Goal: Information Seeking & Learning: Learn about a topic

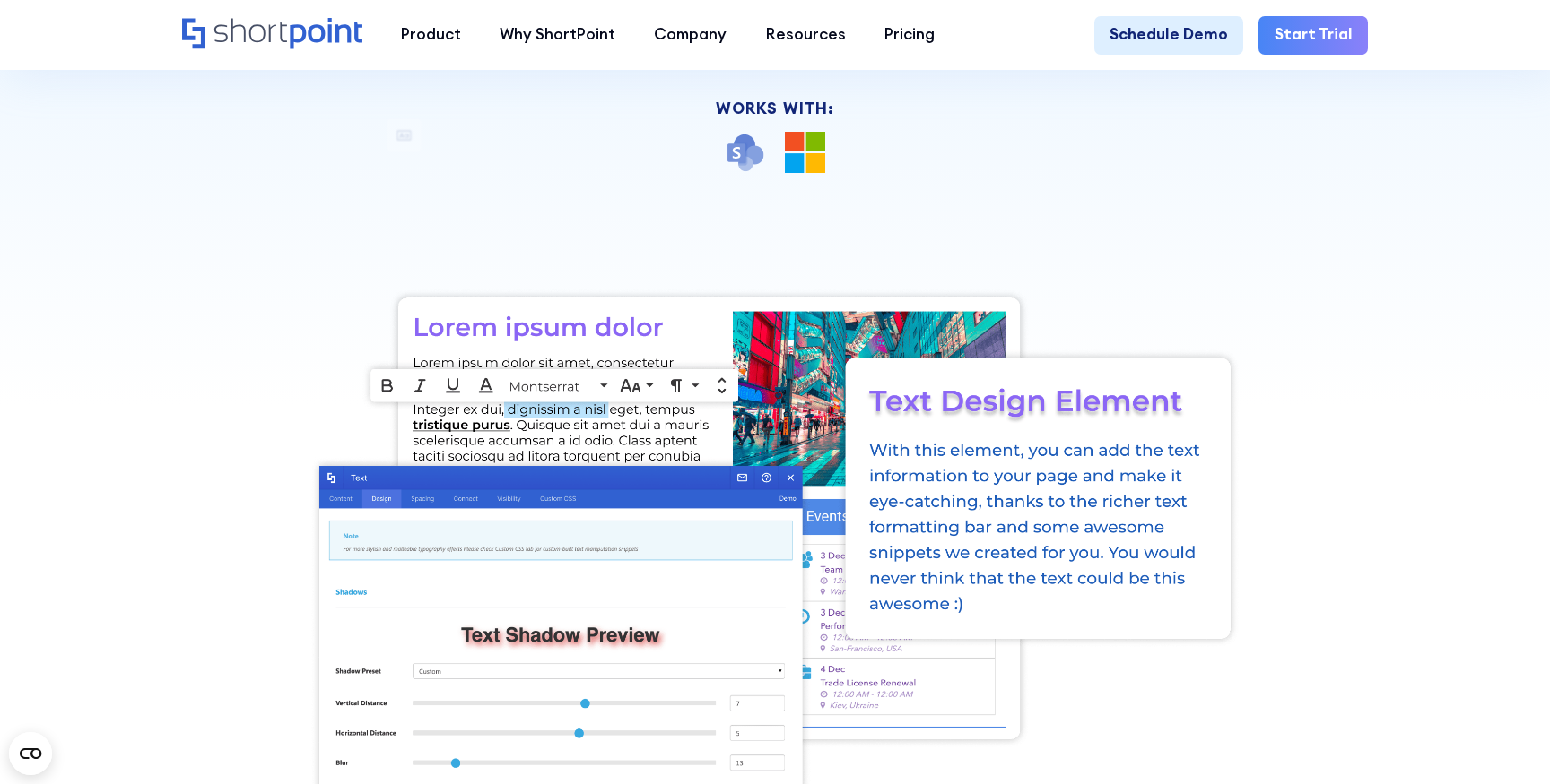
click at [267, 253] on div "Back to Elements Text Optimize the readability and value of your content with t…" at bounding box center [775, 402] width 1186 height 1177
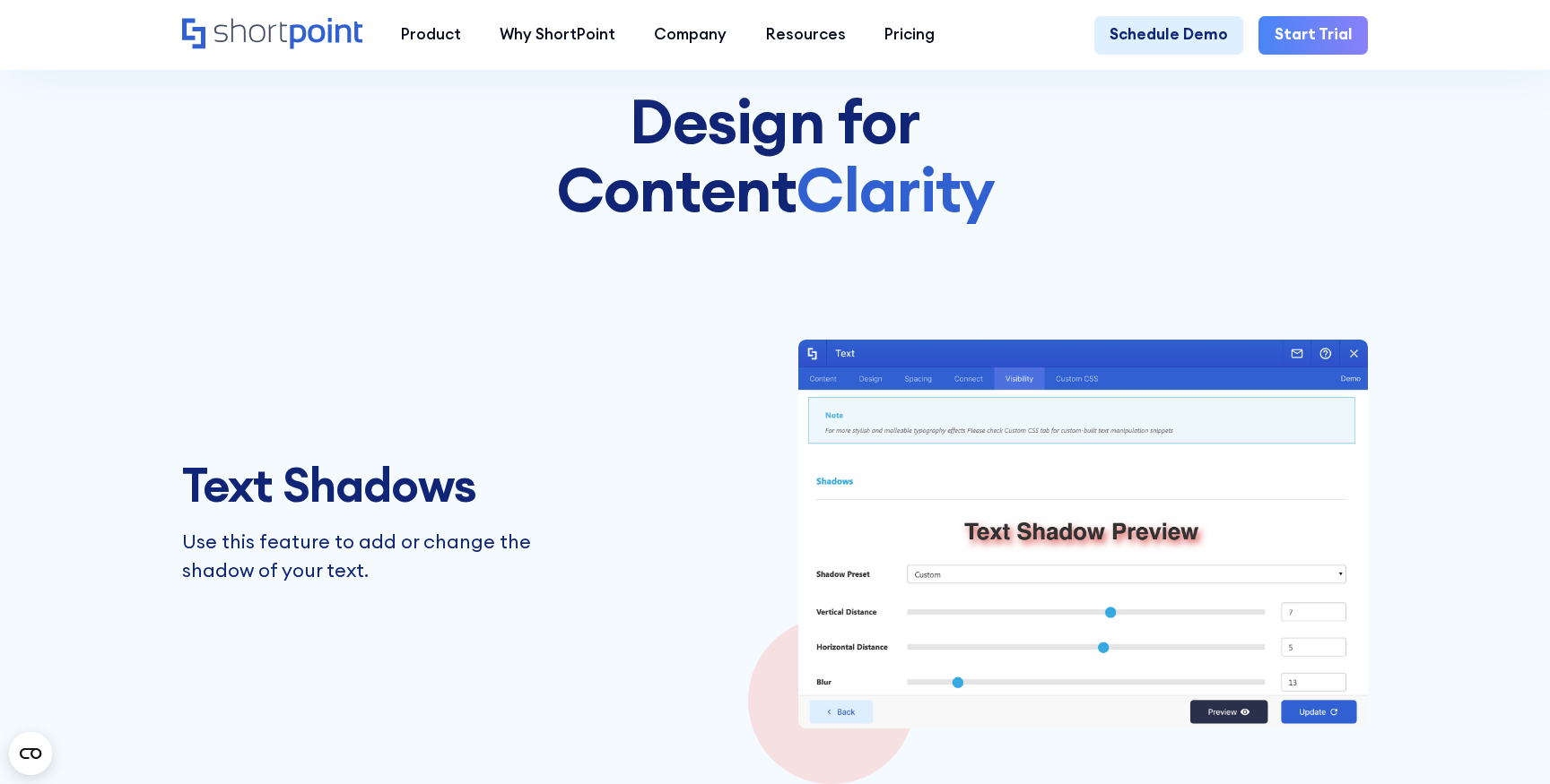
scroll to position [1809, 0]
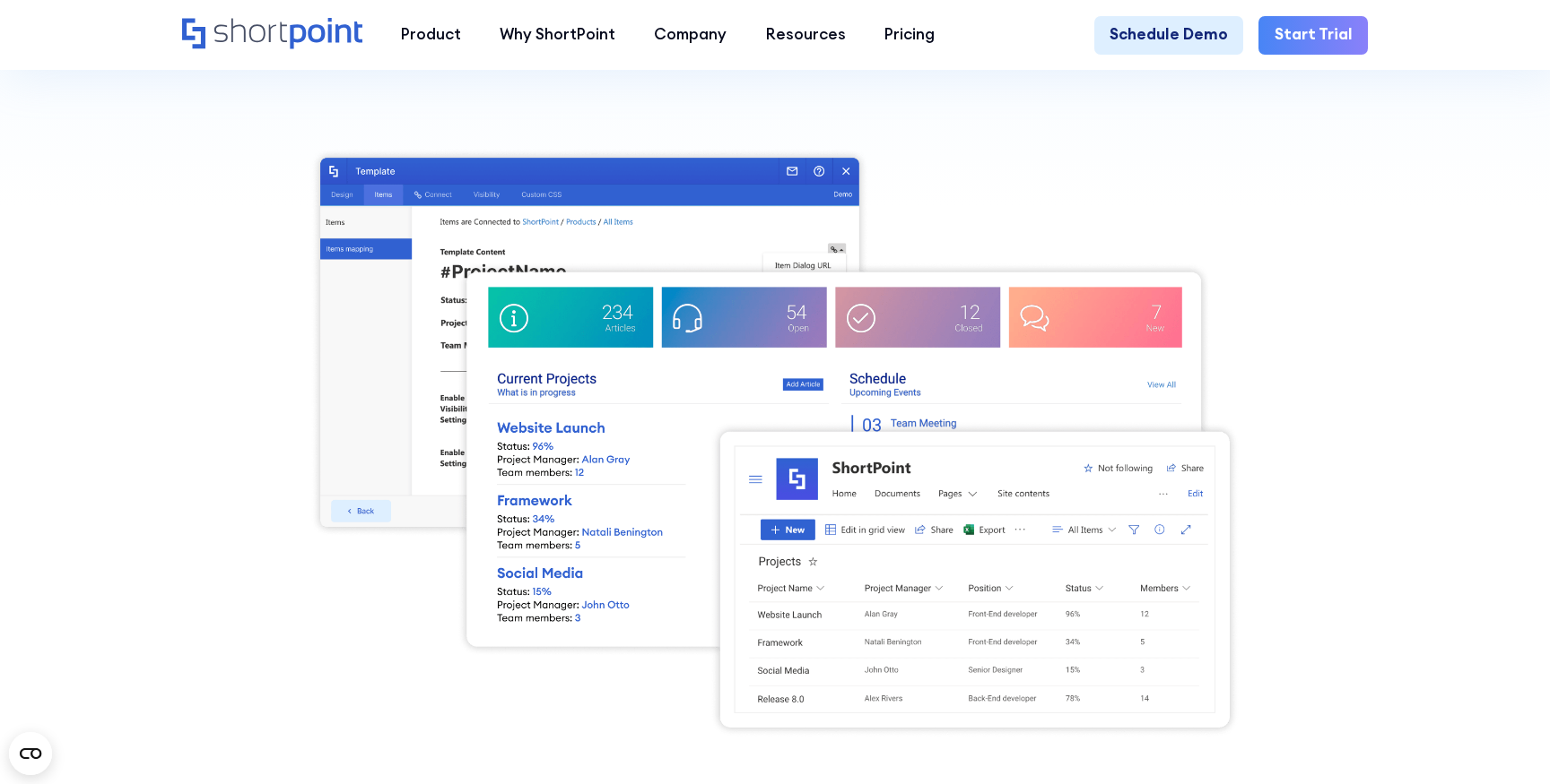
scroll to position [623, 0]
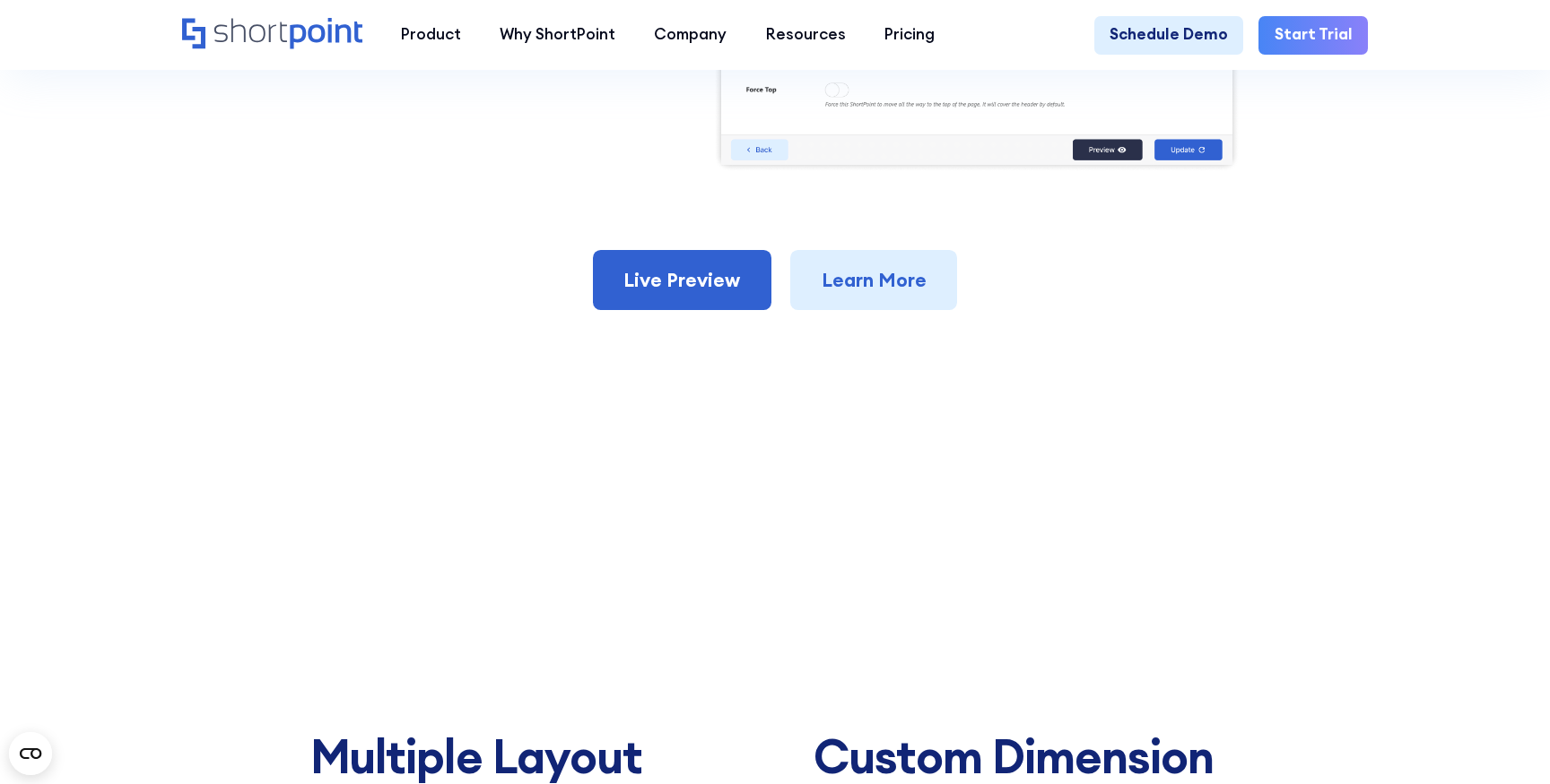
scroll to position [1207, 0]
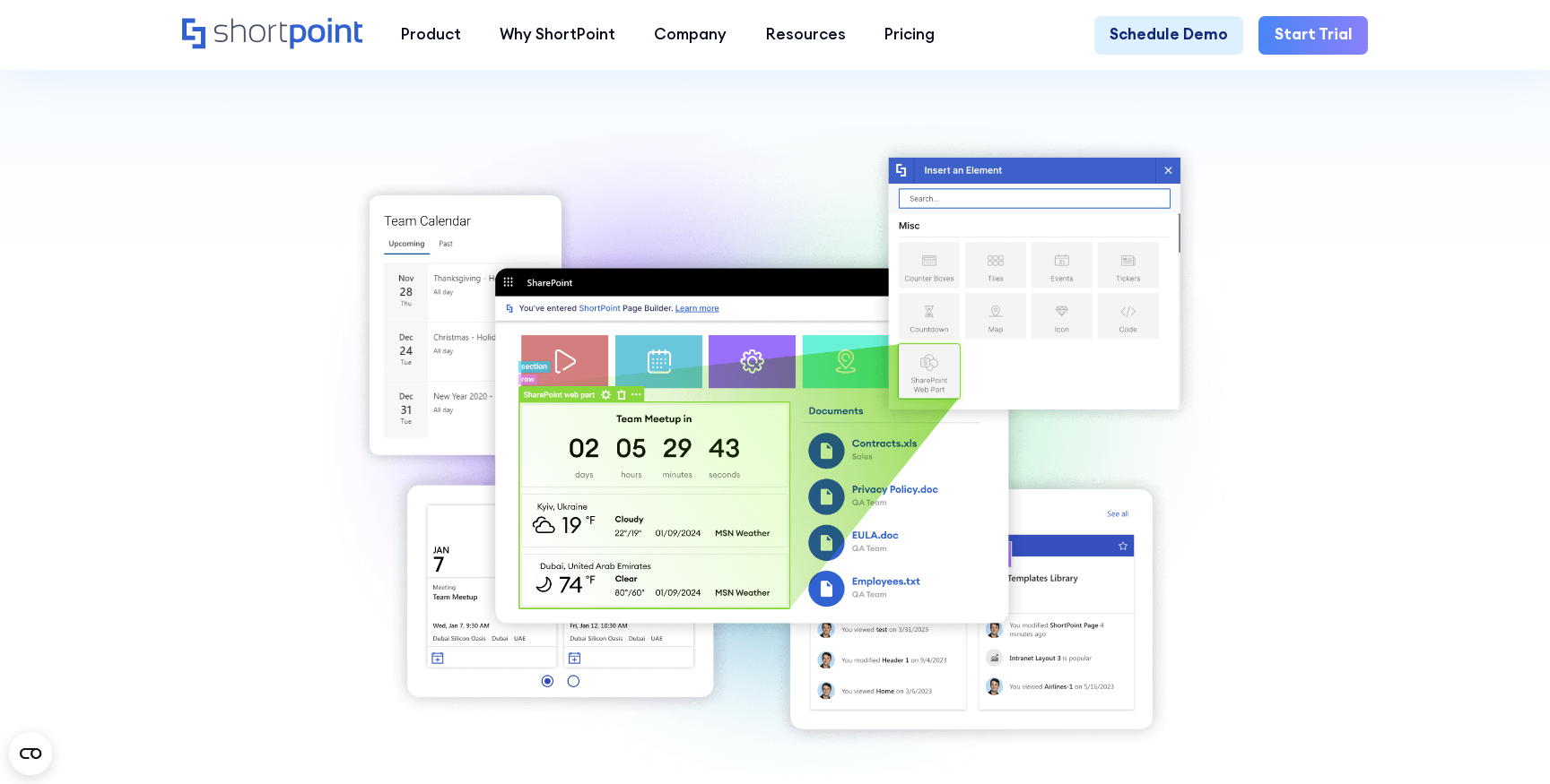
scroll to position [522, 0]
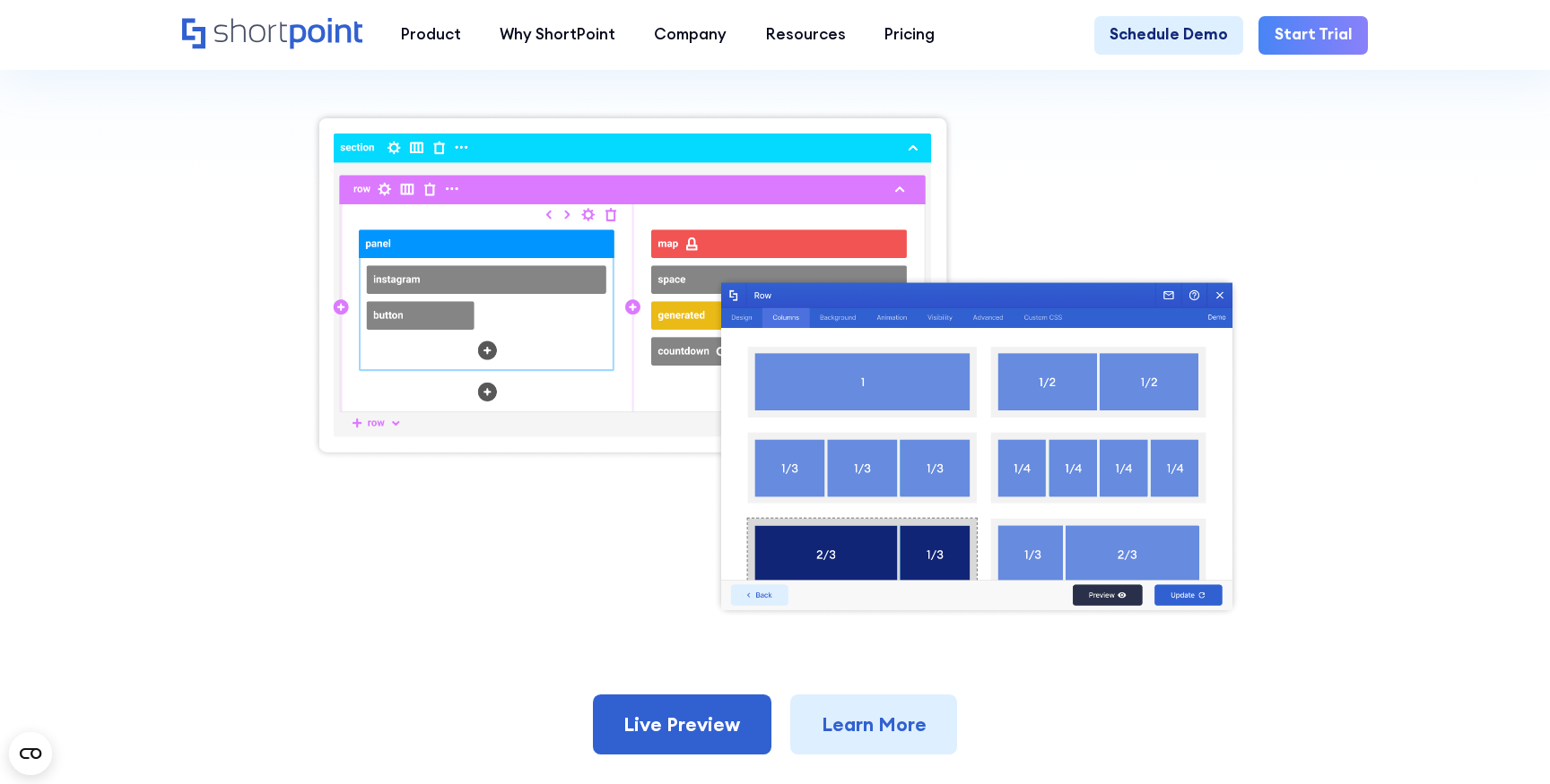
scroll to position [592, 0]
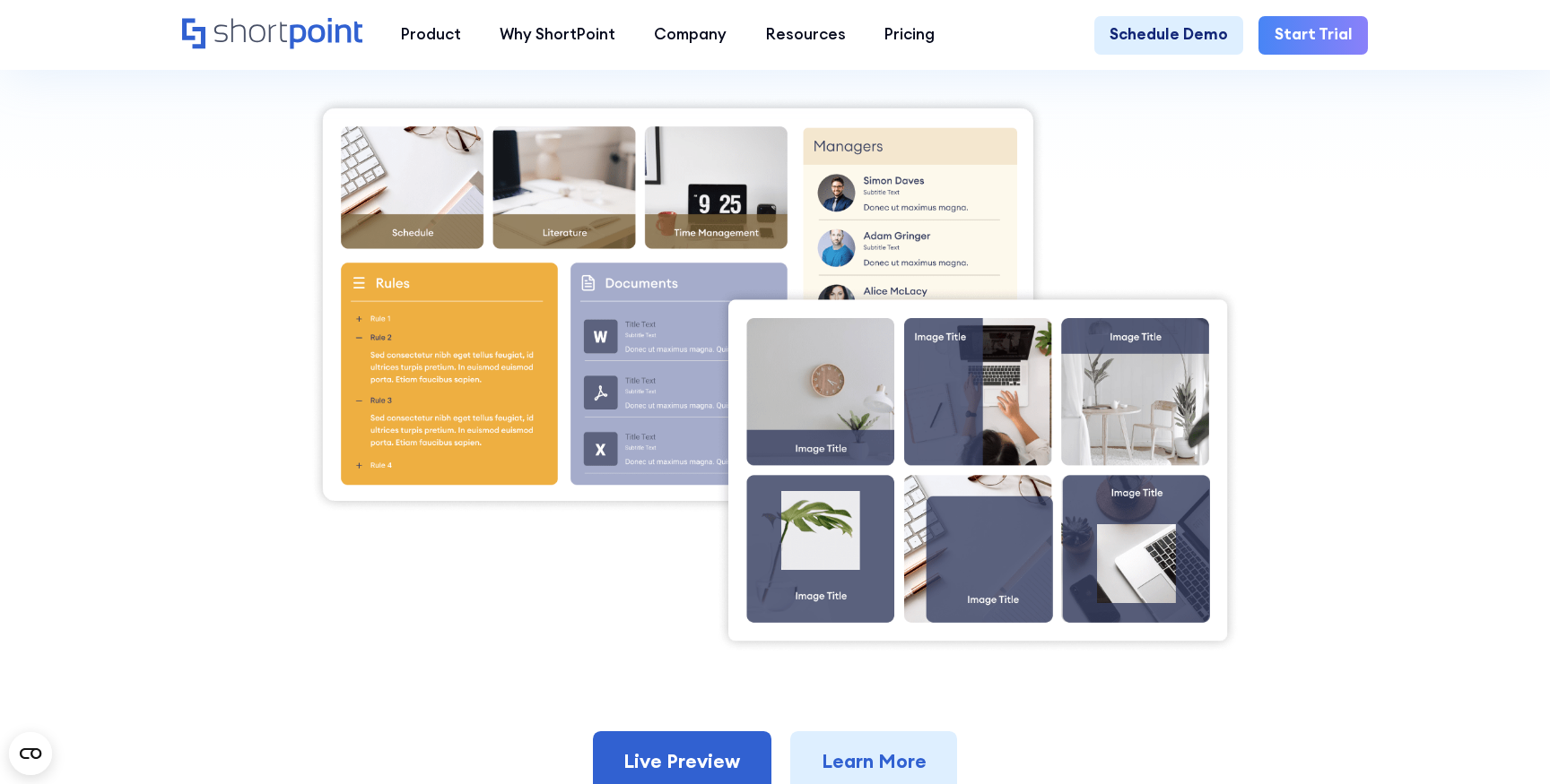
scroll to position [604, 0]
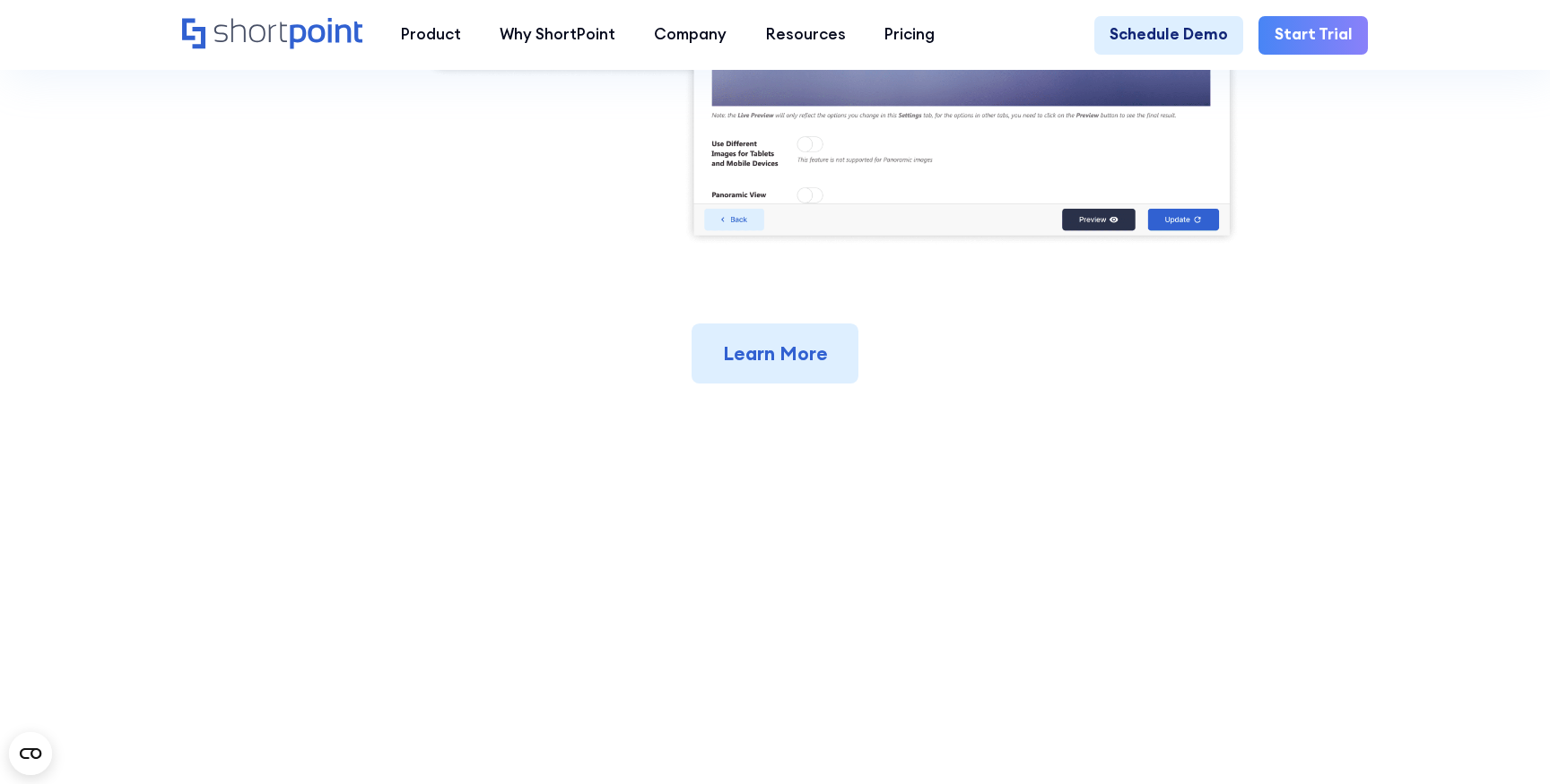
scroll to position [1230, 0]
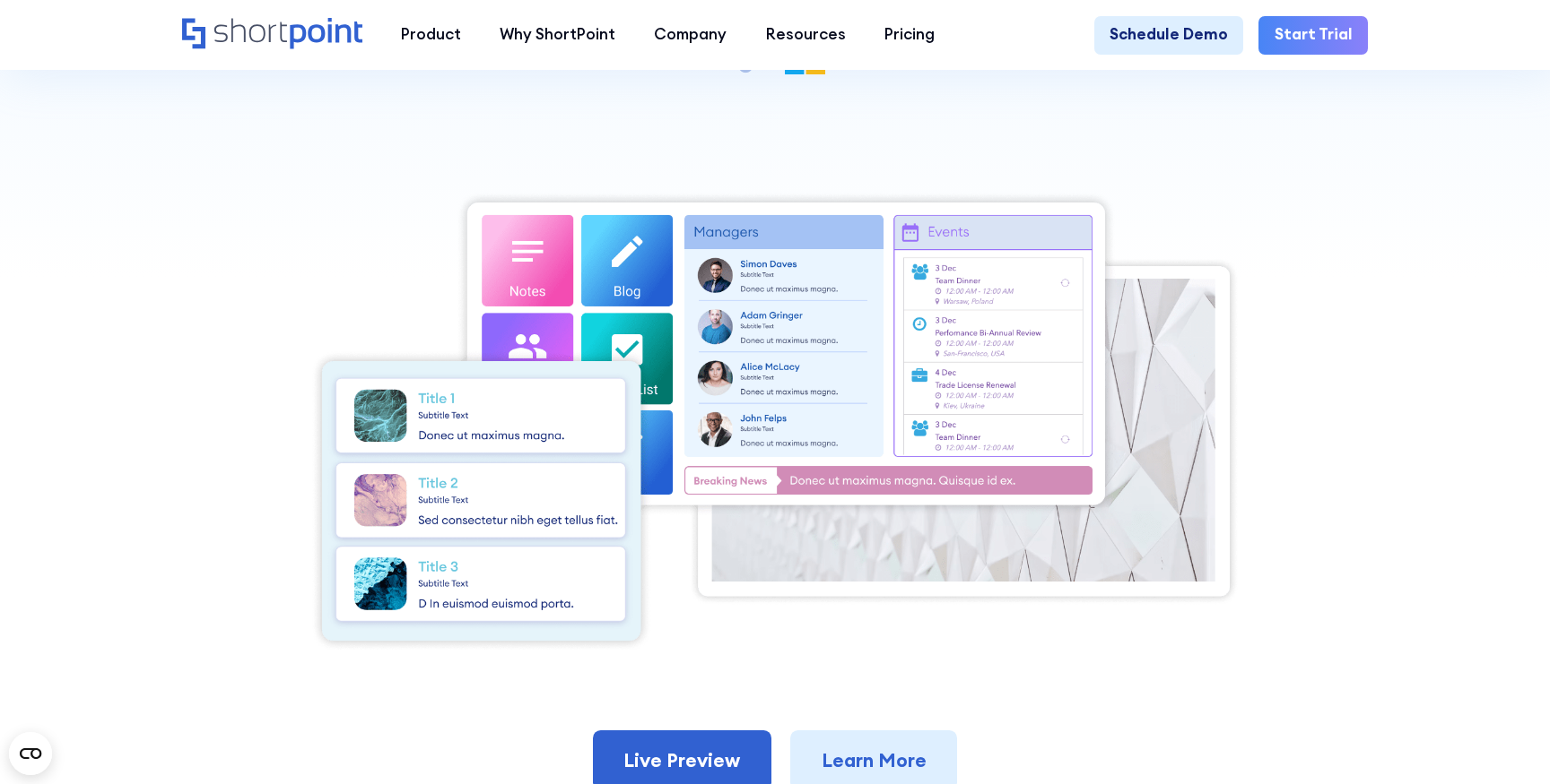
scroll to position [525, 0]
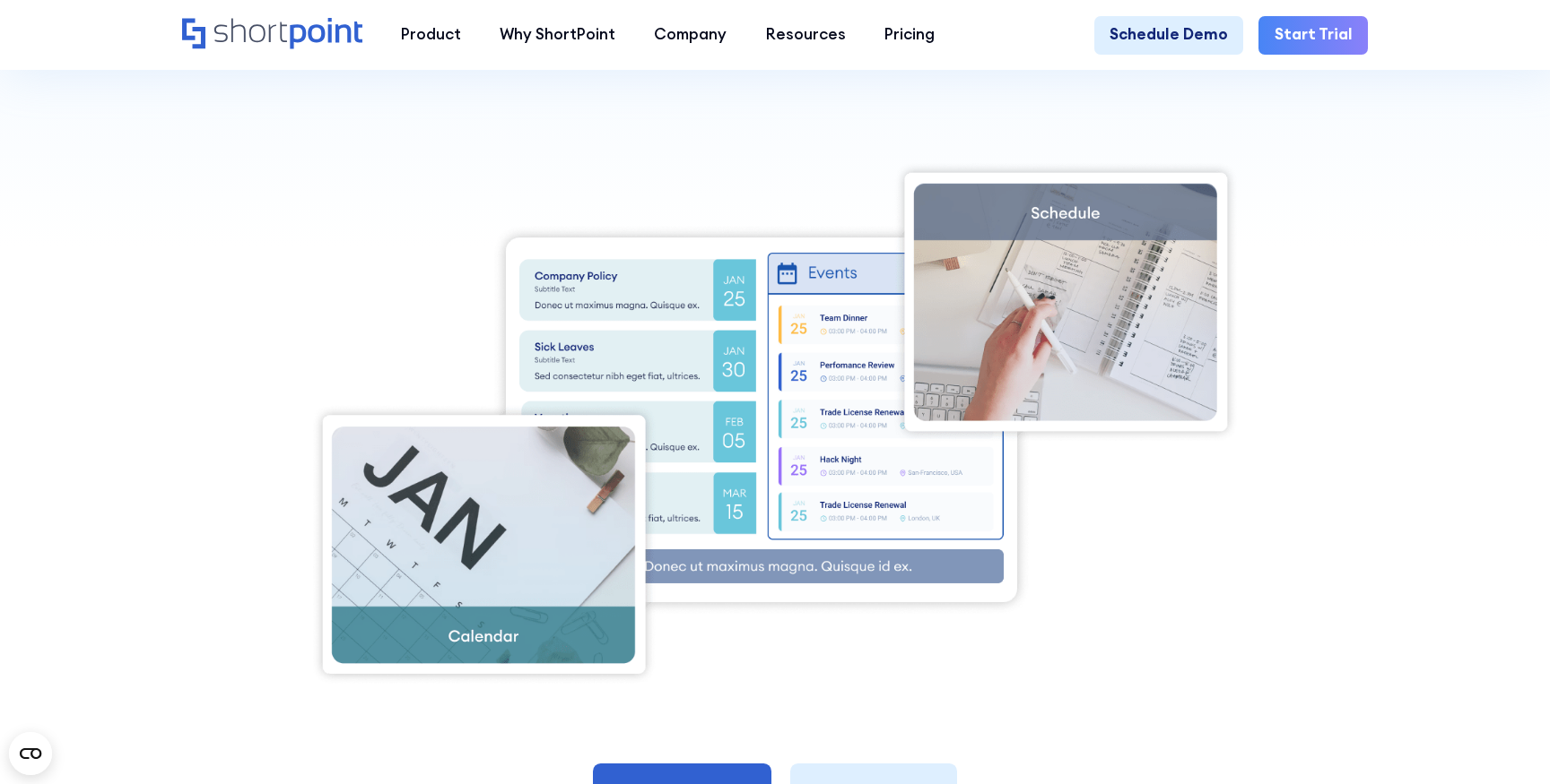
scroll to position [539, 0]
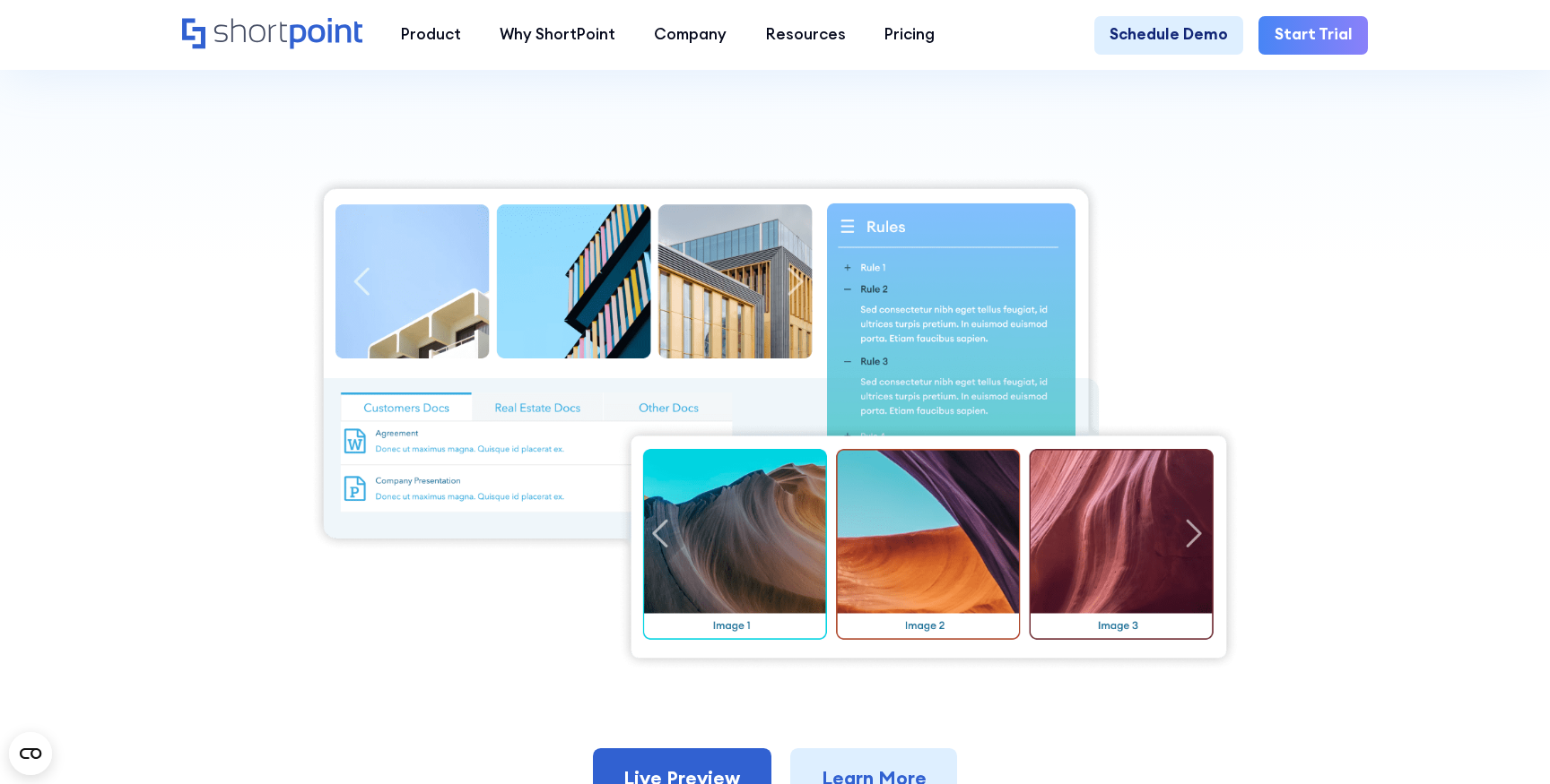
scroll to position [525, 0]
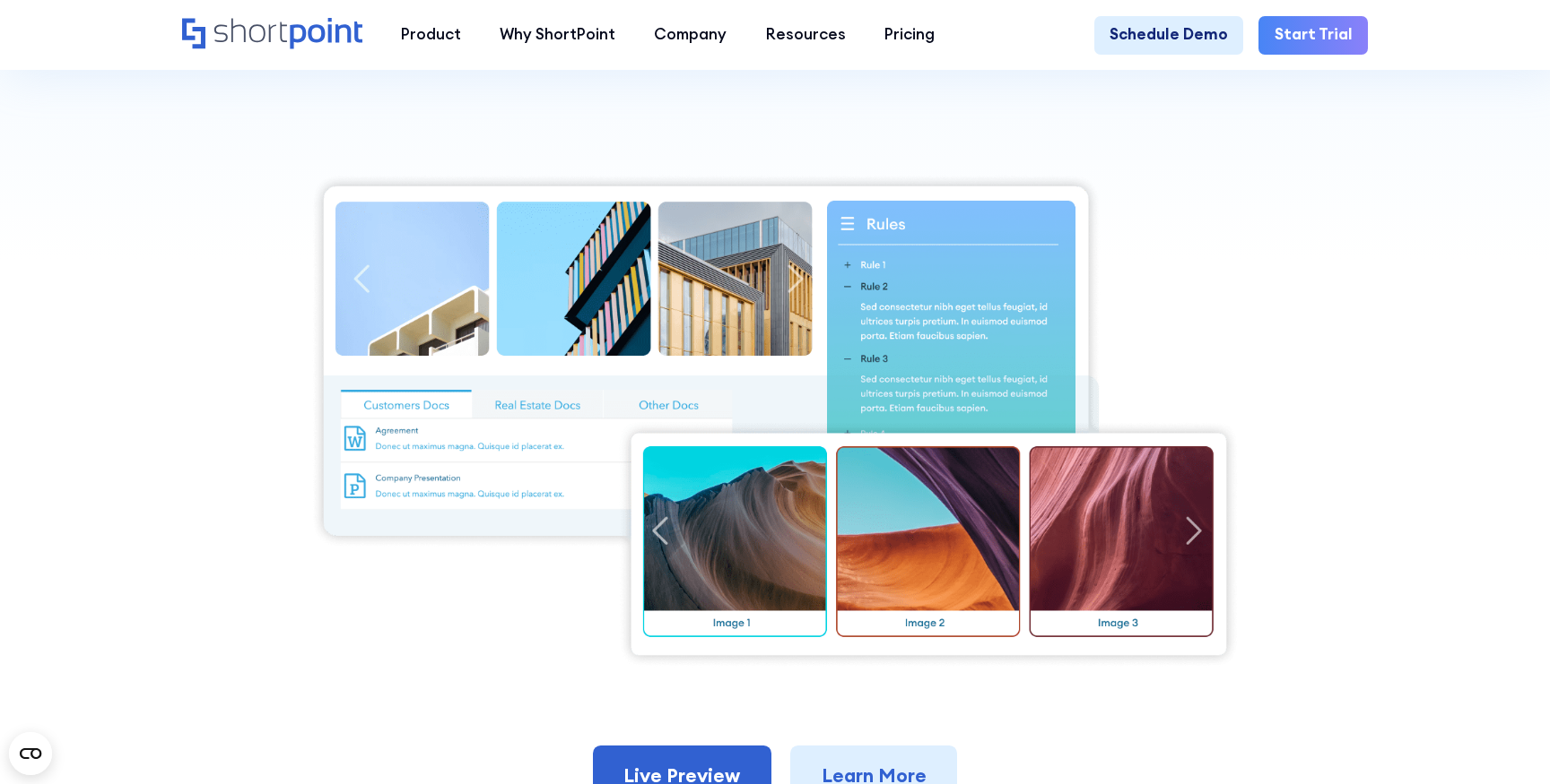
click at [268, 241] on div at bounding box center [775, 421] width 1186 height 496
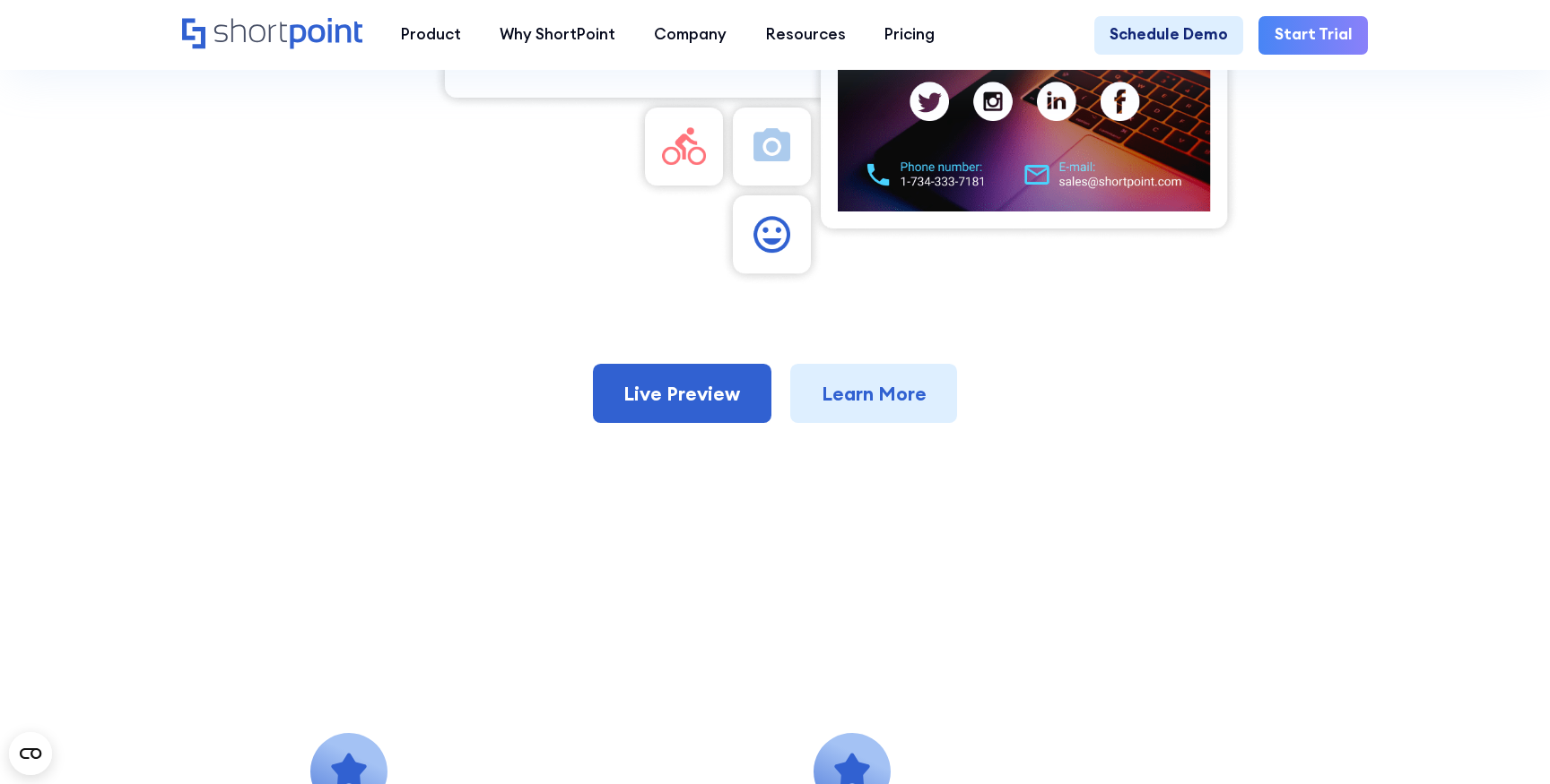
scroll to position [1351, 0]
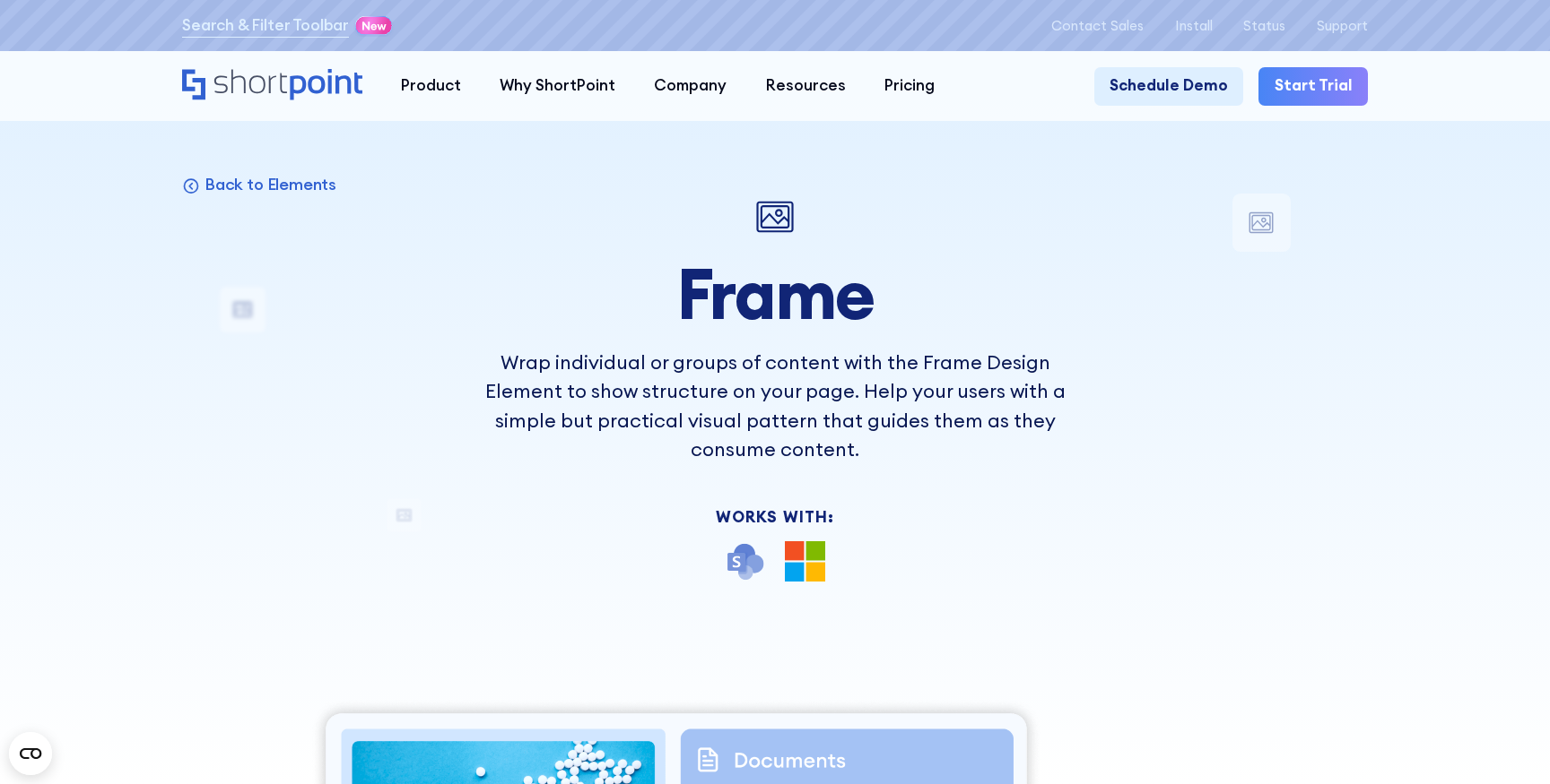
click at [512, 311] on h1 "Frame" at bounding box center [775, 294] width 581 height 77
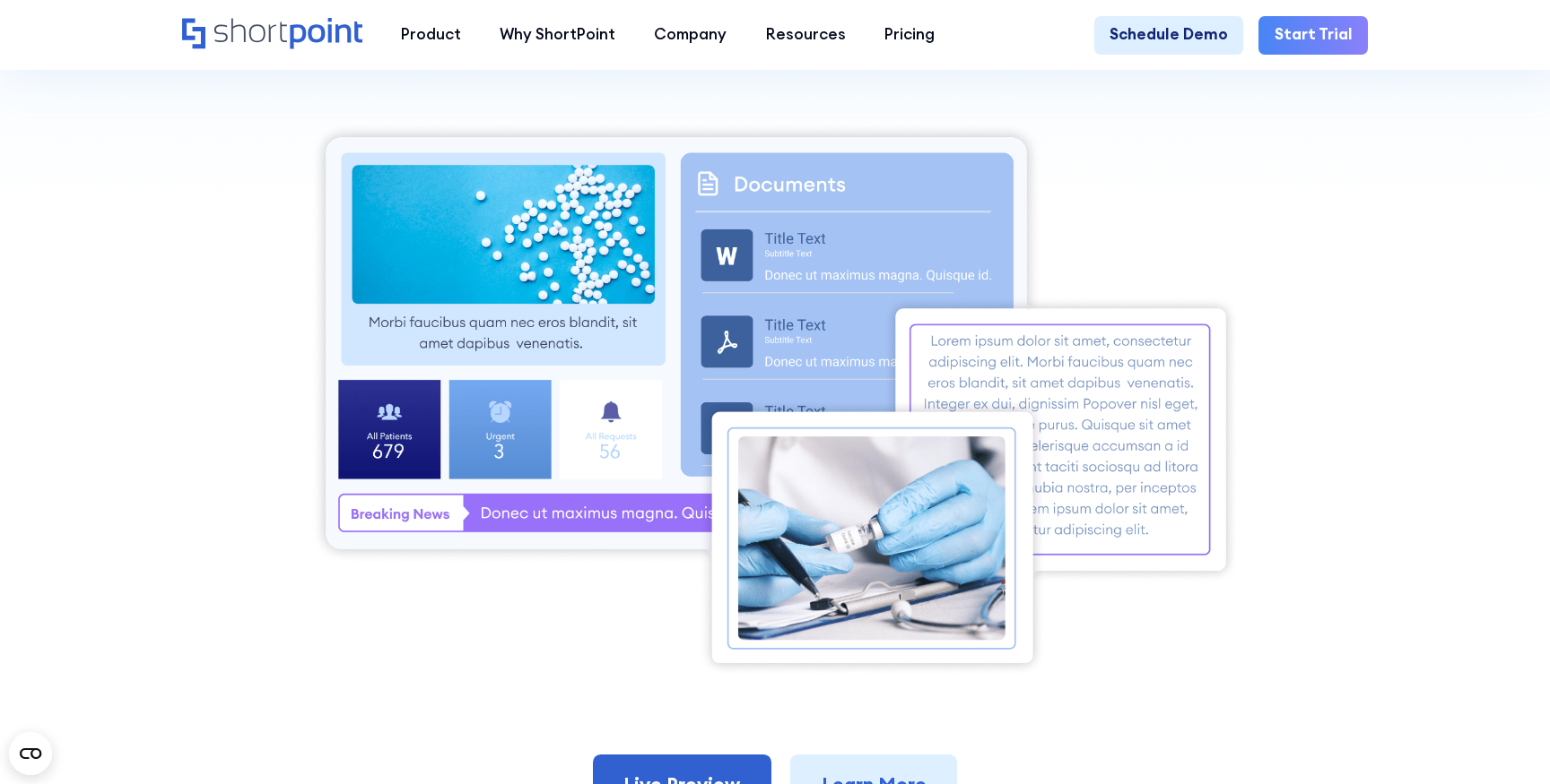
scroll to position [640, 0]
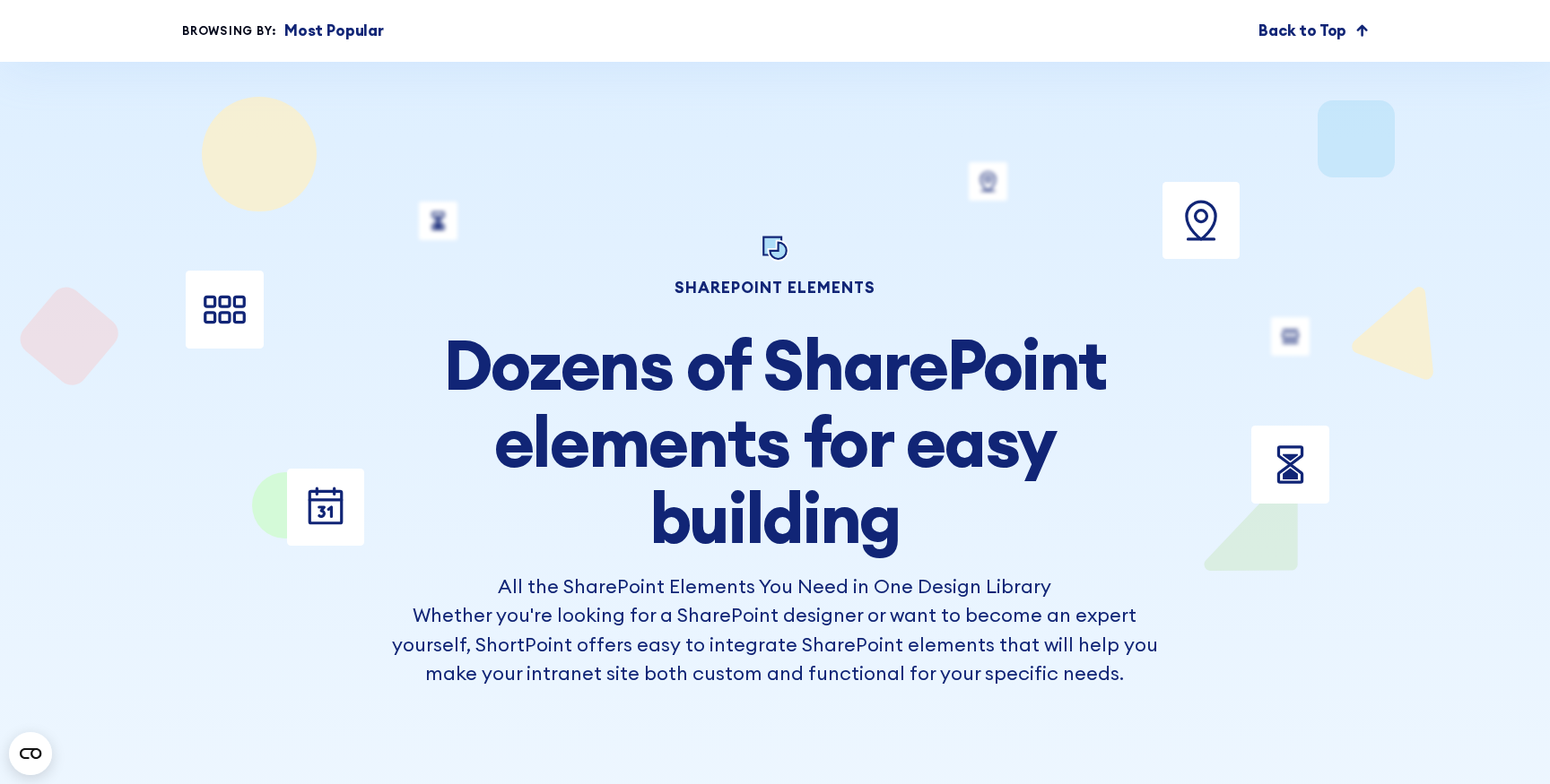
scroll to position [3669, 0]
